Goal: Navigation & Orientation: Find specific page/section

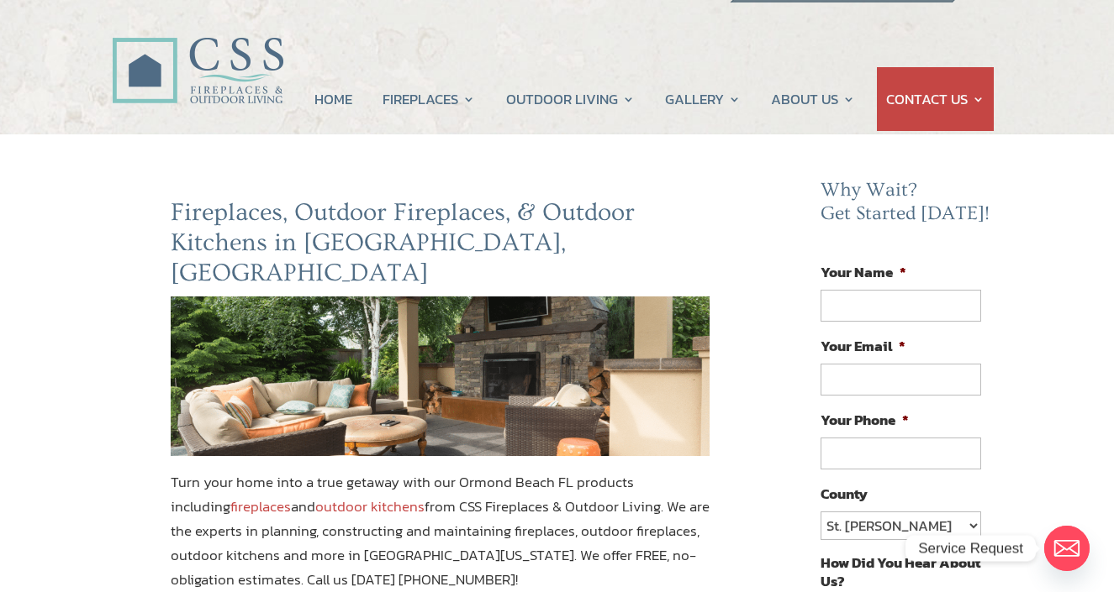
scroll to position [49, 0]
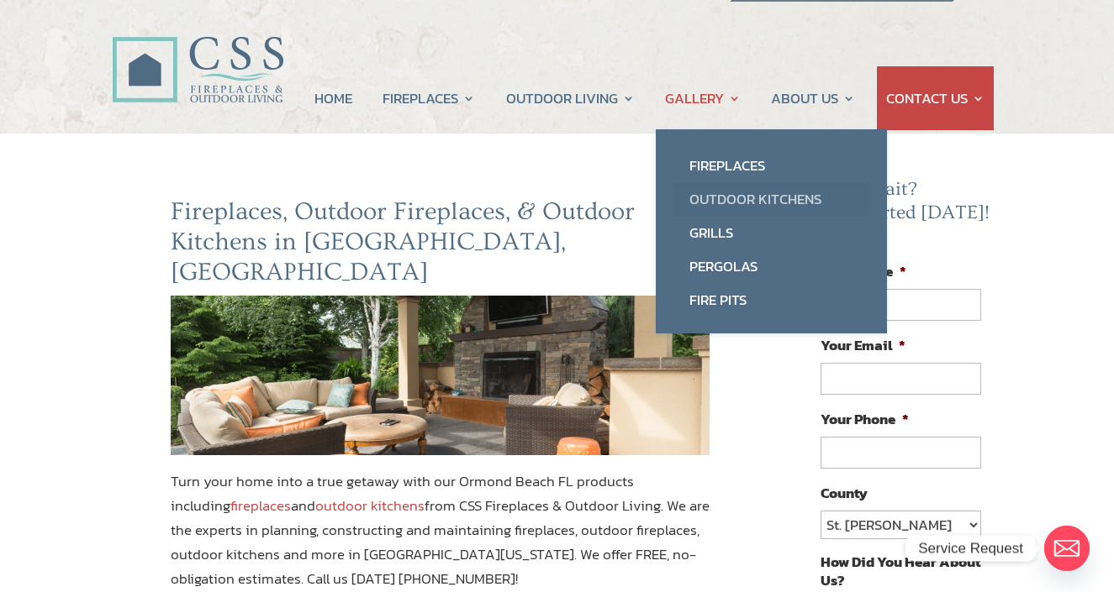
click at [724, 199] on link "Outdoor Kitchens" at bounding box center [770, 199] width 197 height 34
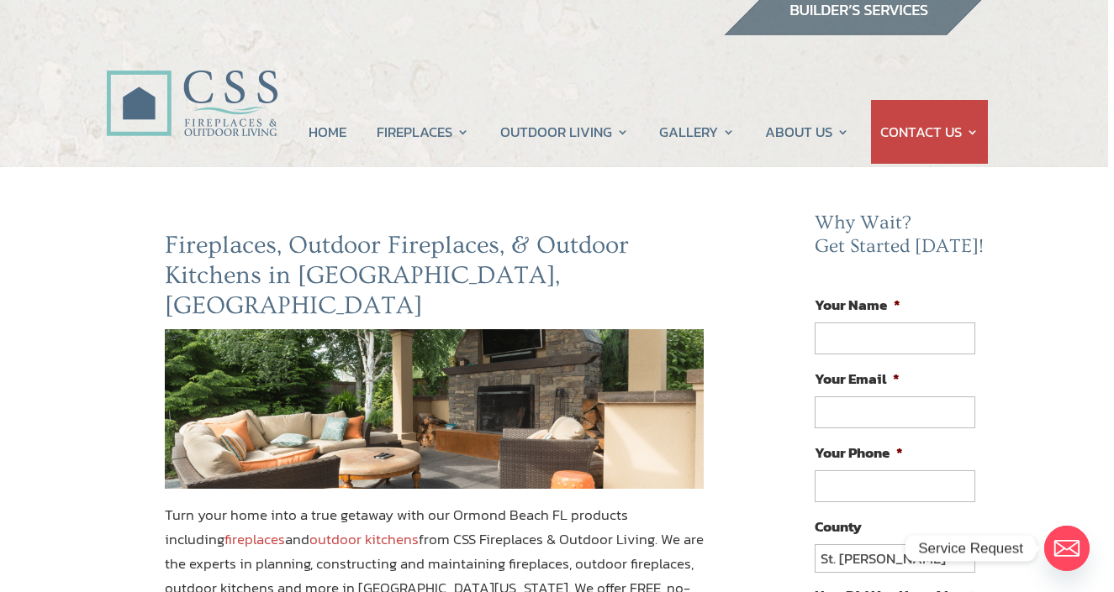
scroll to position [11, 7]
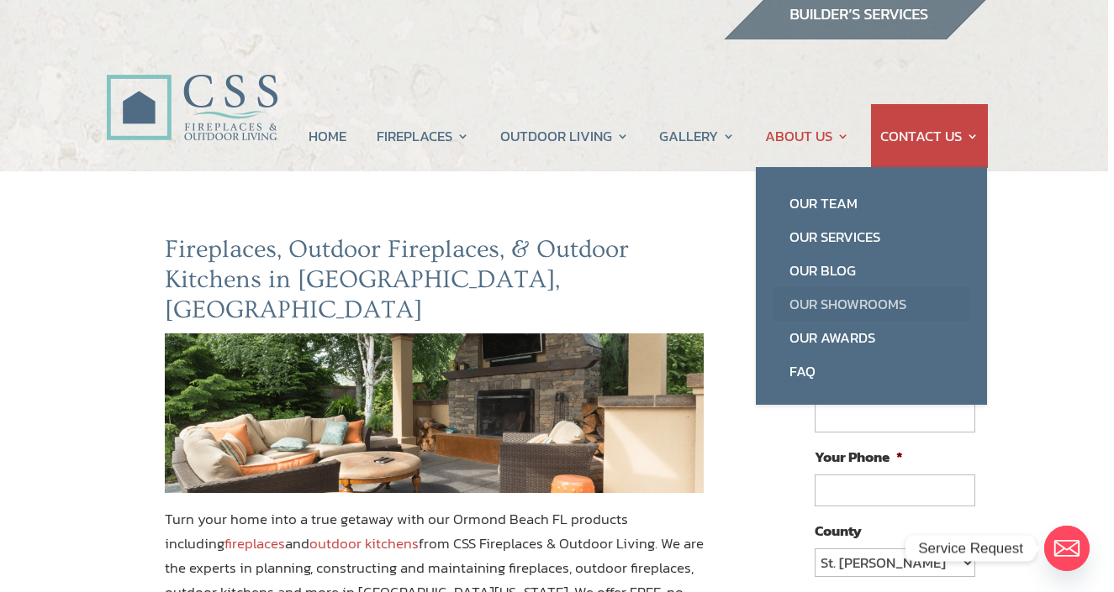
click at [810, 303] on link "Our Showrooms" at bounding box center [870, 304] width 197 height 34
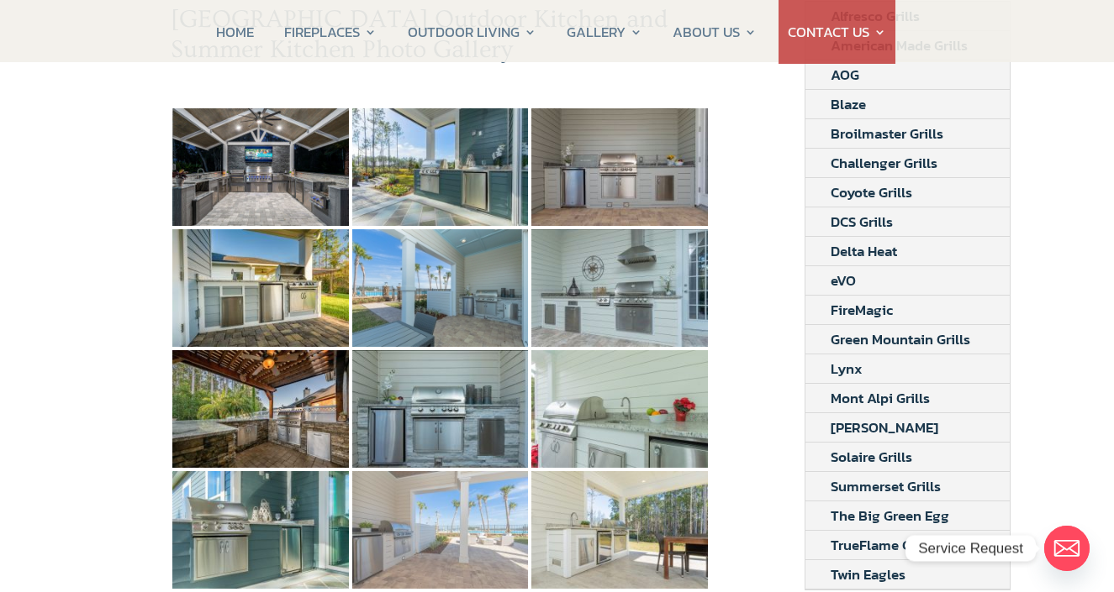
scroll to position [276, 0]
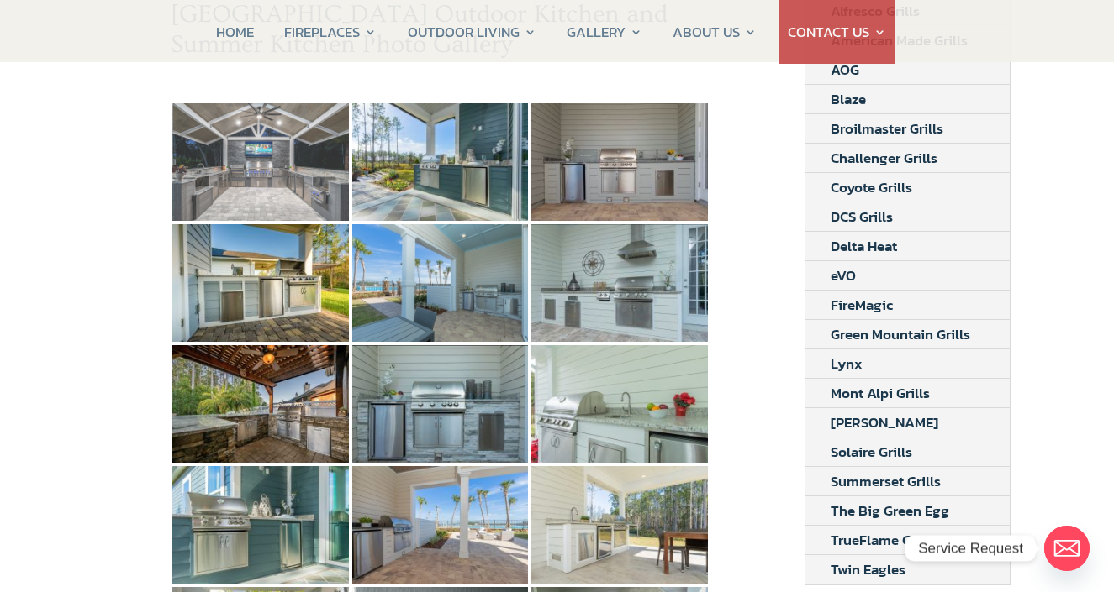
click at [279, 125] on img at bounding box center [260, 162] width 176 height 118
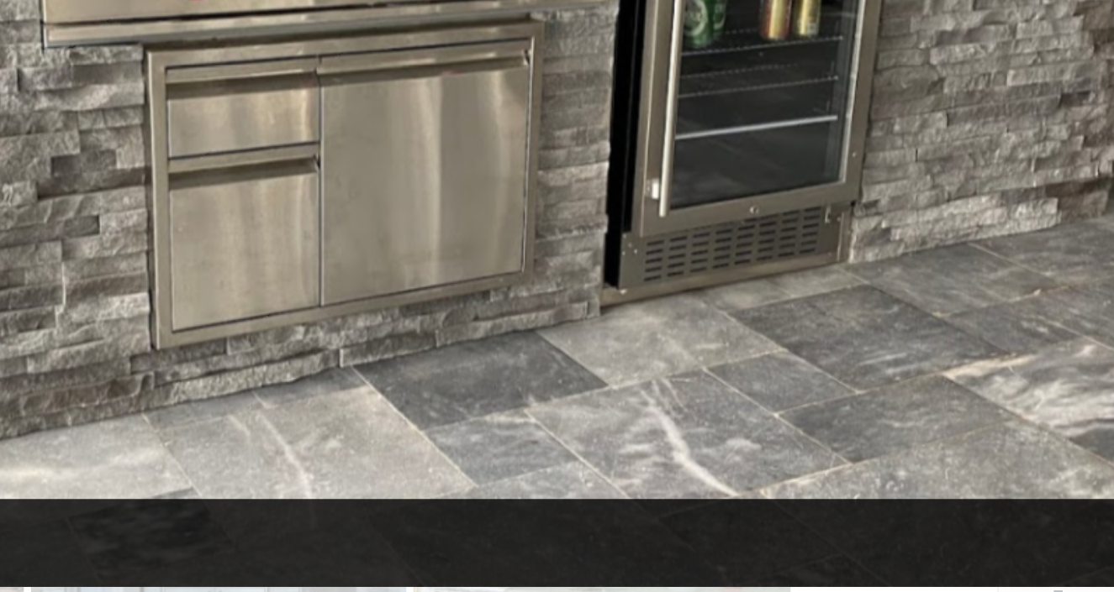
scroll to position [208, 0]
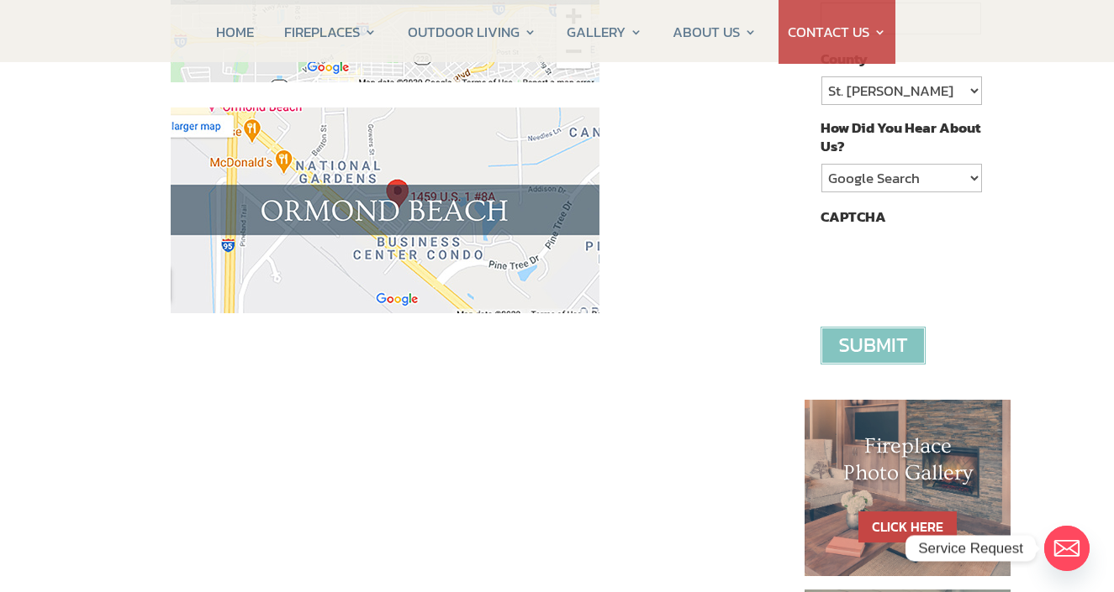
scroll to position [492, 0]
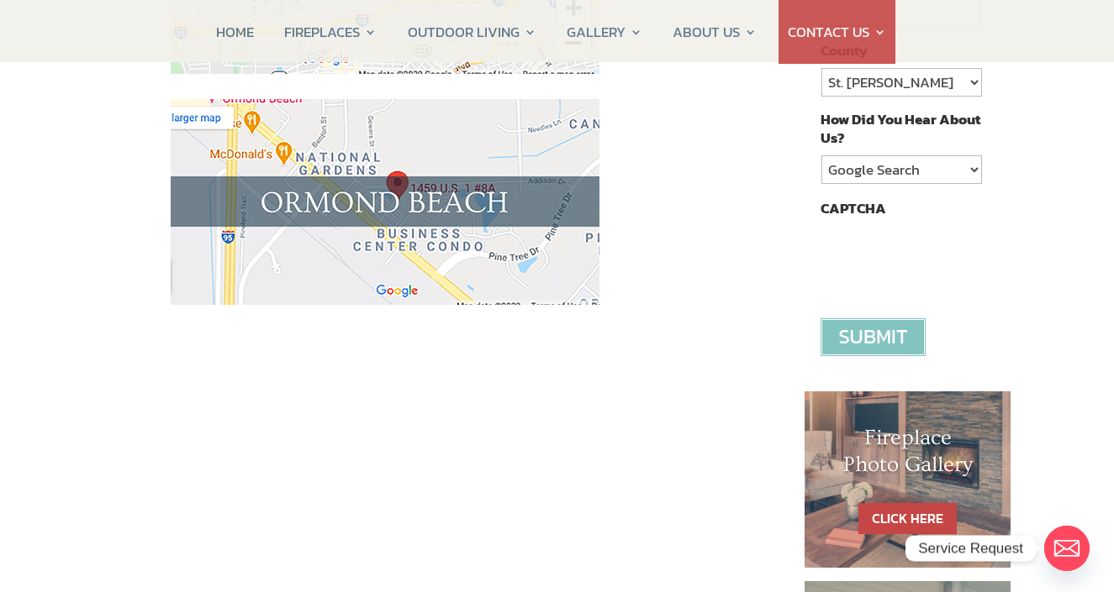
click at [361, 222] on img at bounding box center [385, 202] width 429 height 206
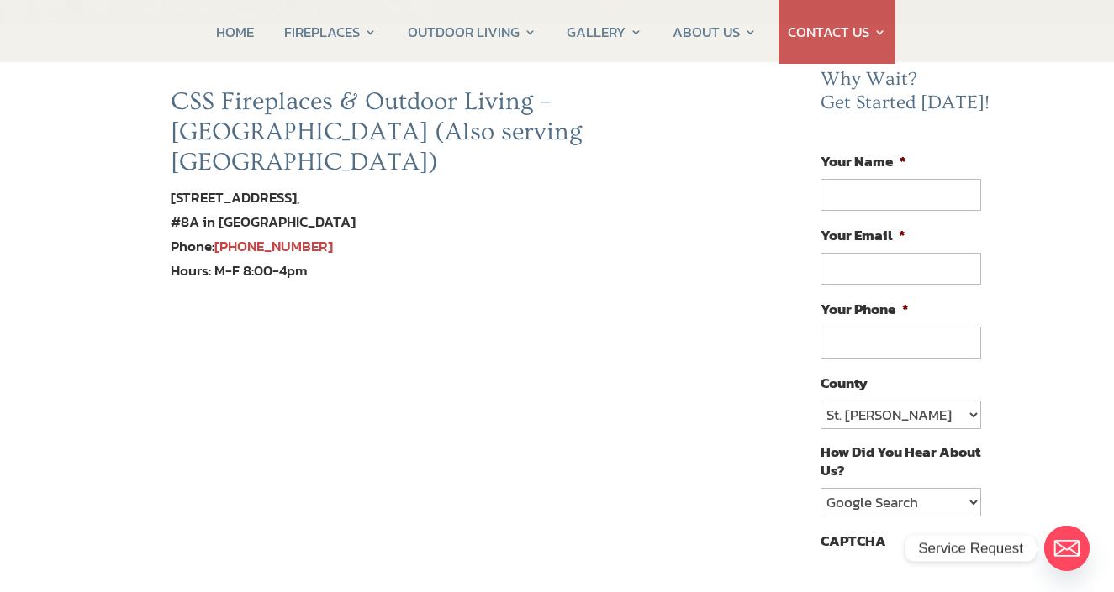
scroll to position [161, 0]
